Goal: Task Accomplishment & Management: Complete application form

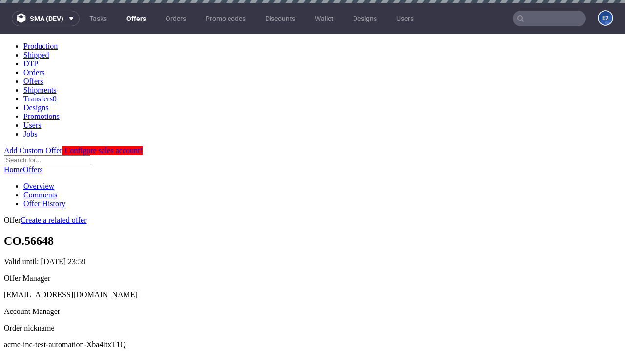
scroll to position [3, 0]
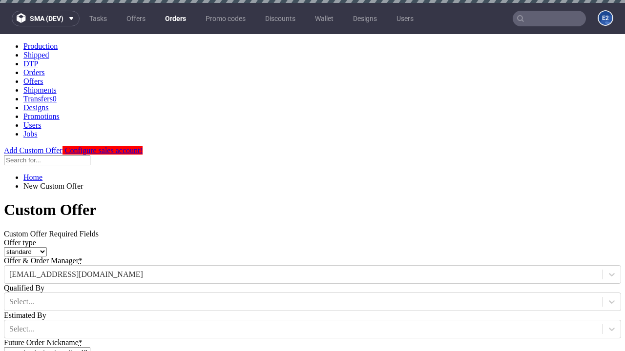
type input "acme-inc-test-automation-Xba4itxT1Q"
type input "2025-09-01"
type input "e2e-user-4C31wDYPnx@test.com"
select select "gb"
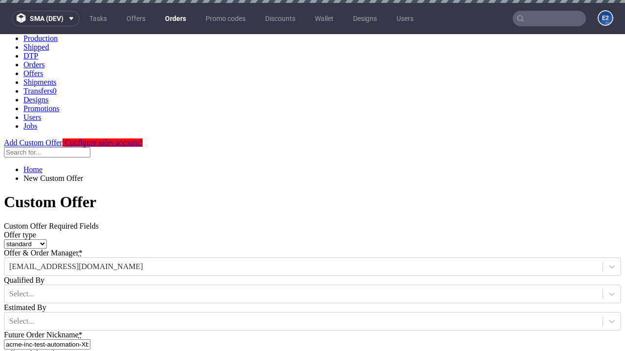
type input "e2e-user-4C31wDYPnx@test.com"
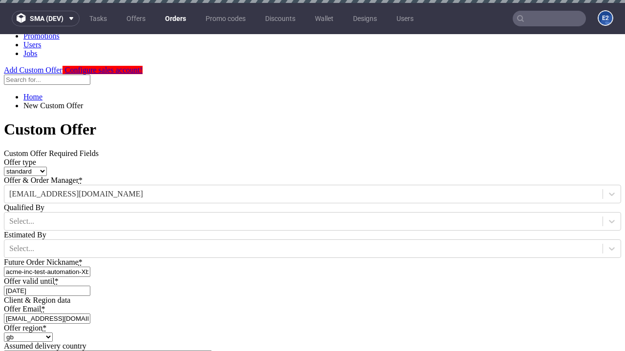
scroll to position [3, 0]
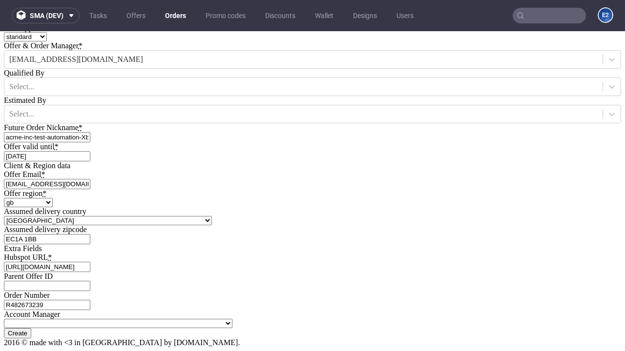
type input "https://app-eu1.hubspot.com/contacts/139493128/record/0-3/7600435676"
click at [31, 328] on input "Create" at bounding box center [17, 333] width 27 height 10
type input "Please wait..."
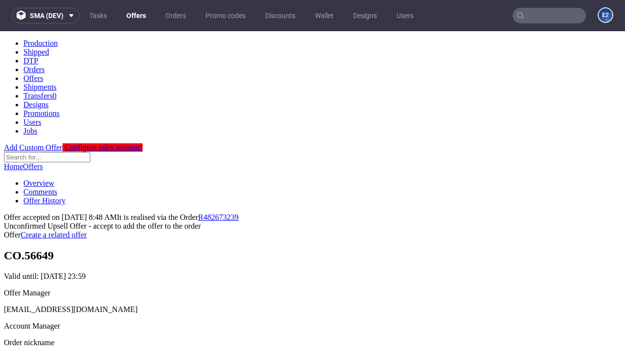
scroll to position [150, 0]
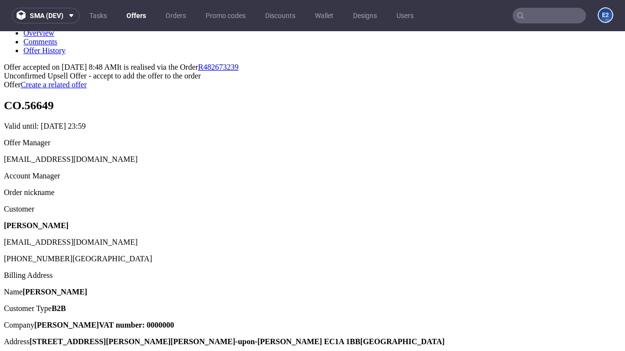
type input "In progress..."
